Goal: Information Seeking & Learning: Learn about a topic

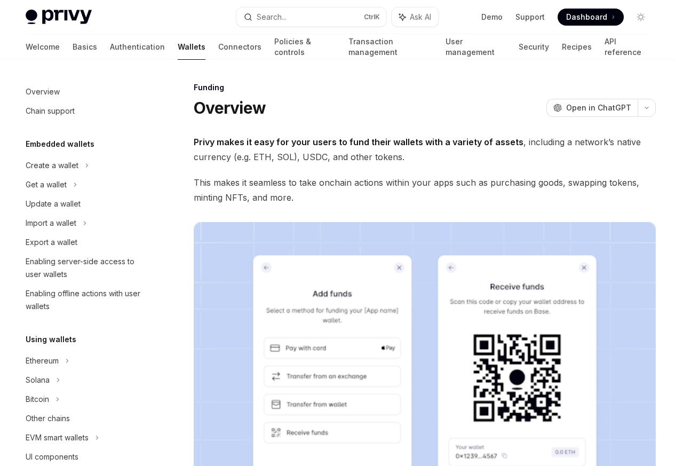
scroll to position [267, 0]
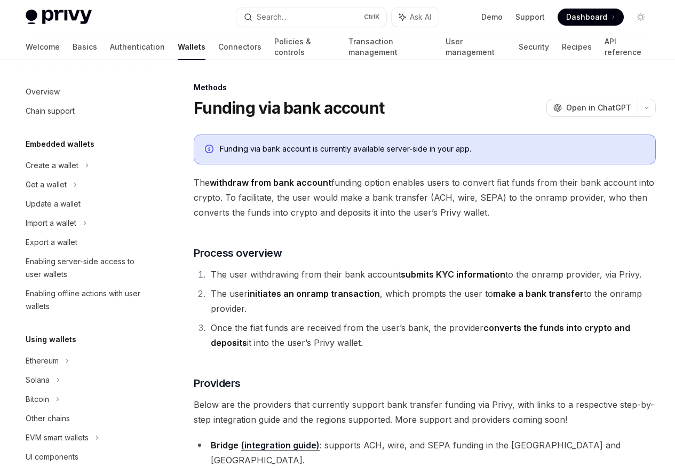
scroll to position [376, 0]
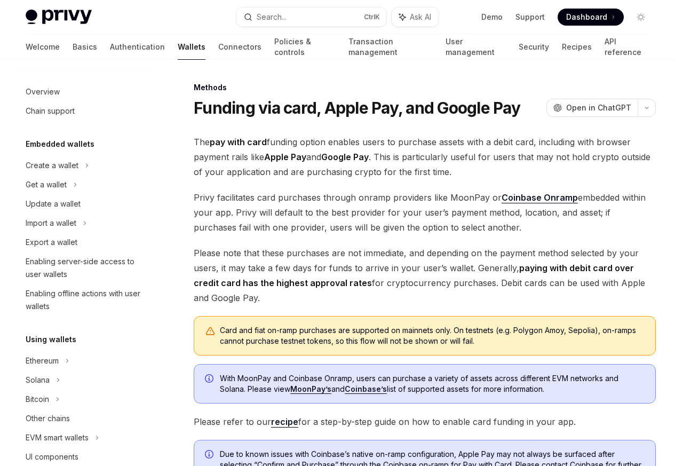
scroll to position [312, 0]
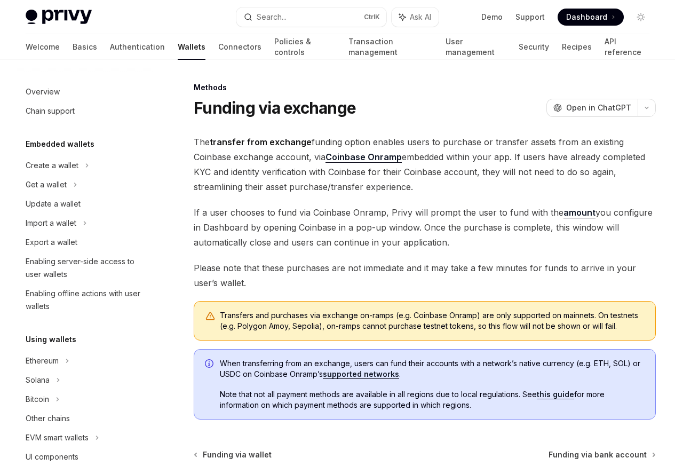
scroll to position [357, 0]
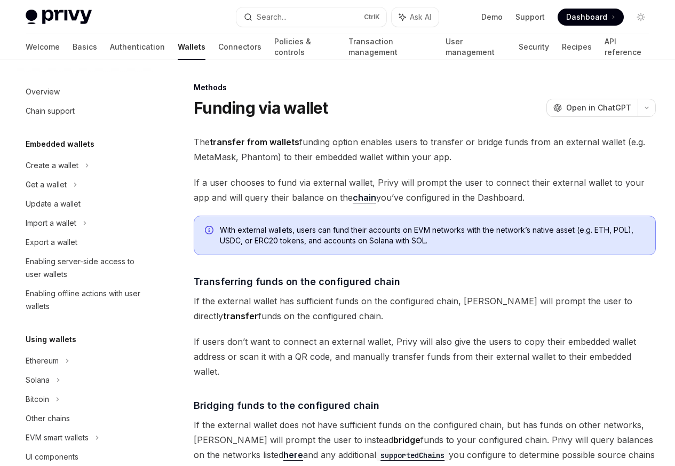
scroll to position [338, 0]
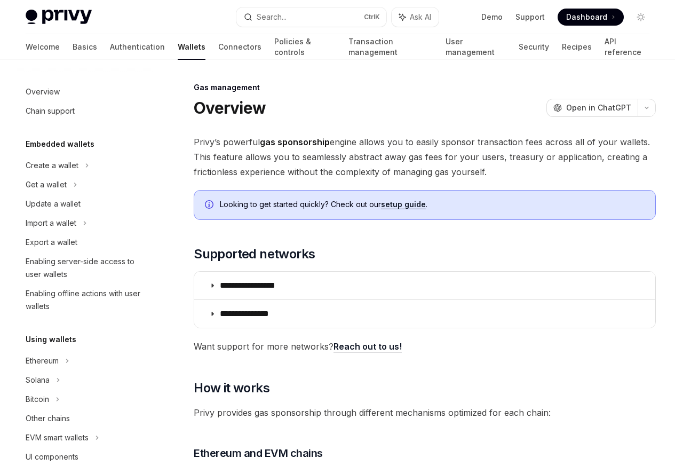
scroll to position [450, 0]
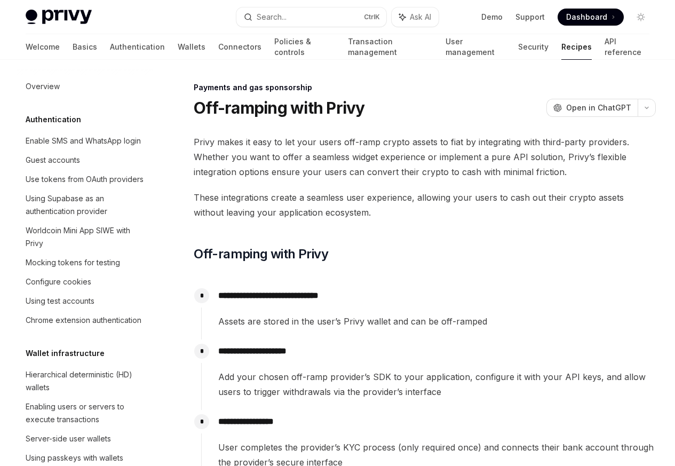
scroll to position [868, 0]
